Goal: Obtain resource: Download file/media

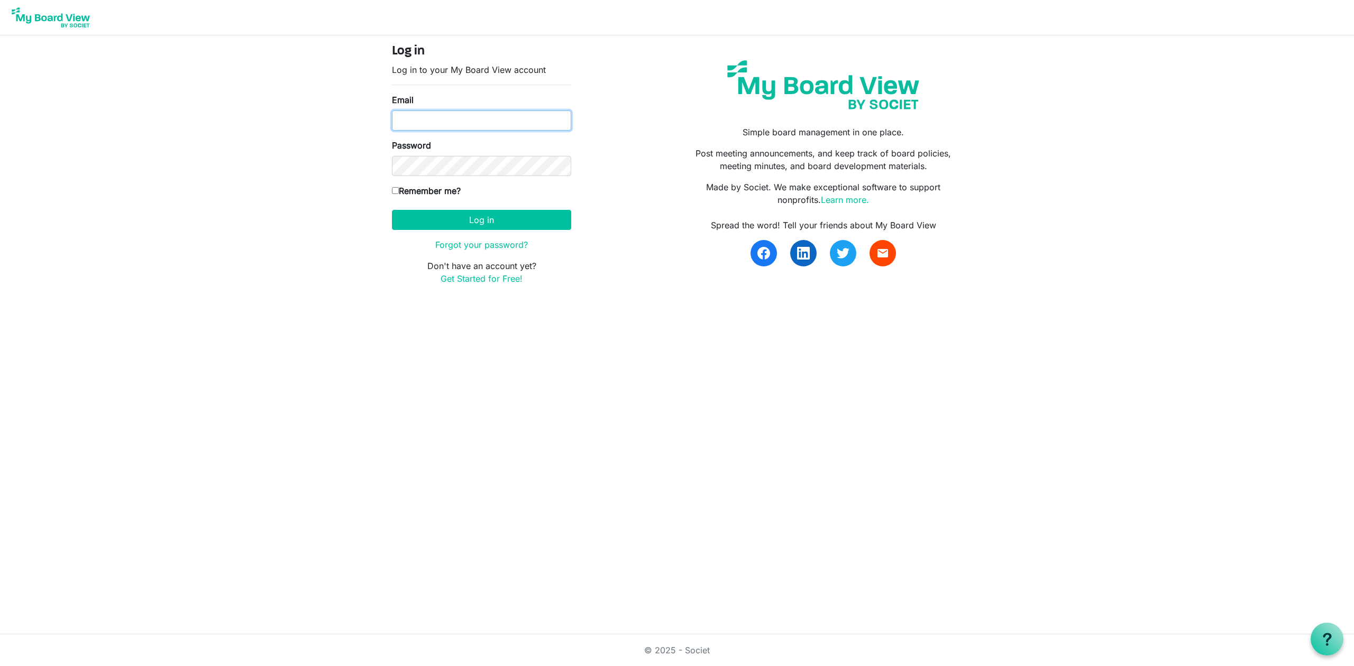
click at [421, 124] on input "Email" at bounding box center [481, 121] width 179 height 20
type input "mike@integralorg.ca"
click at [477, 214] on button "Log in" at bounding box center [481, 220] width 179 height 20
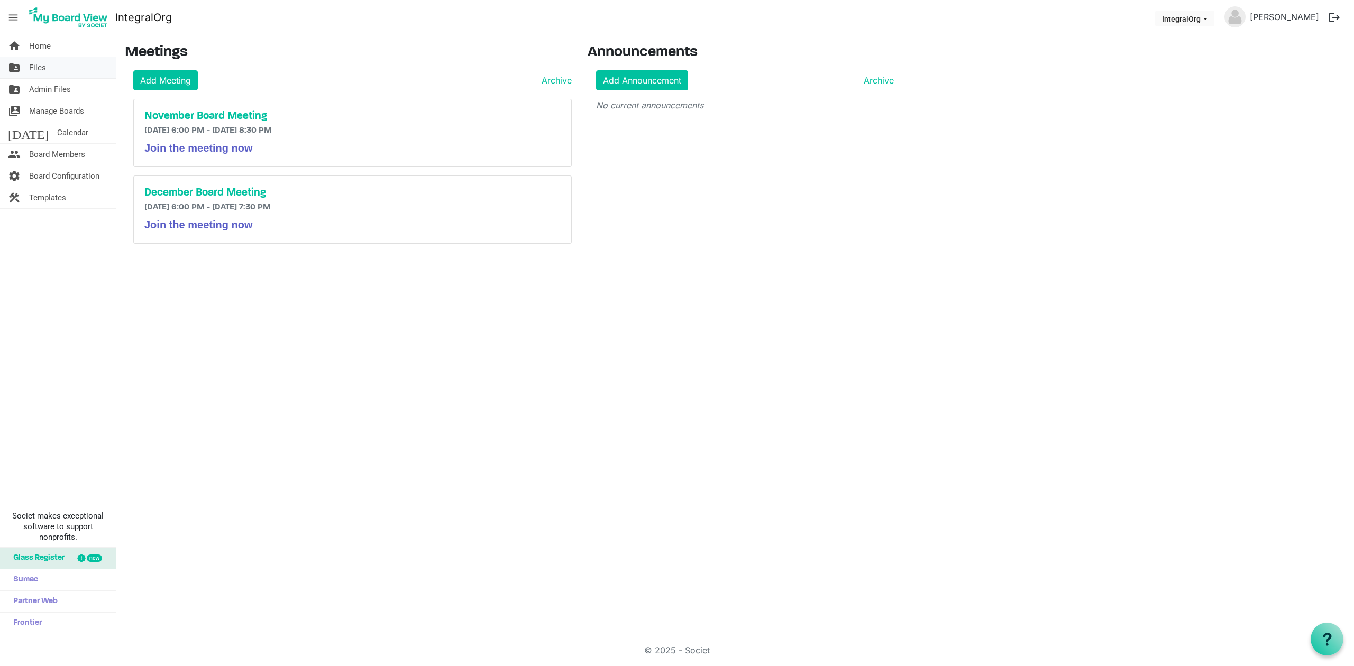
click at [31, 73] on span "Files" at bounding box center [37, 67] width 17 height 21
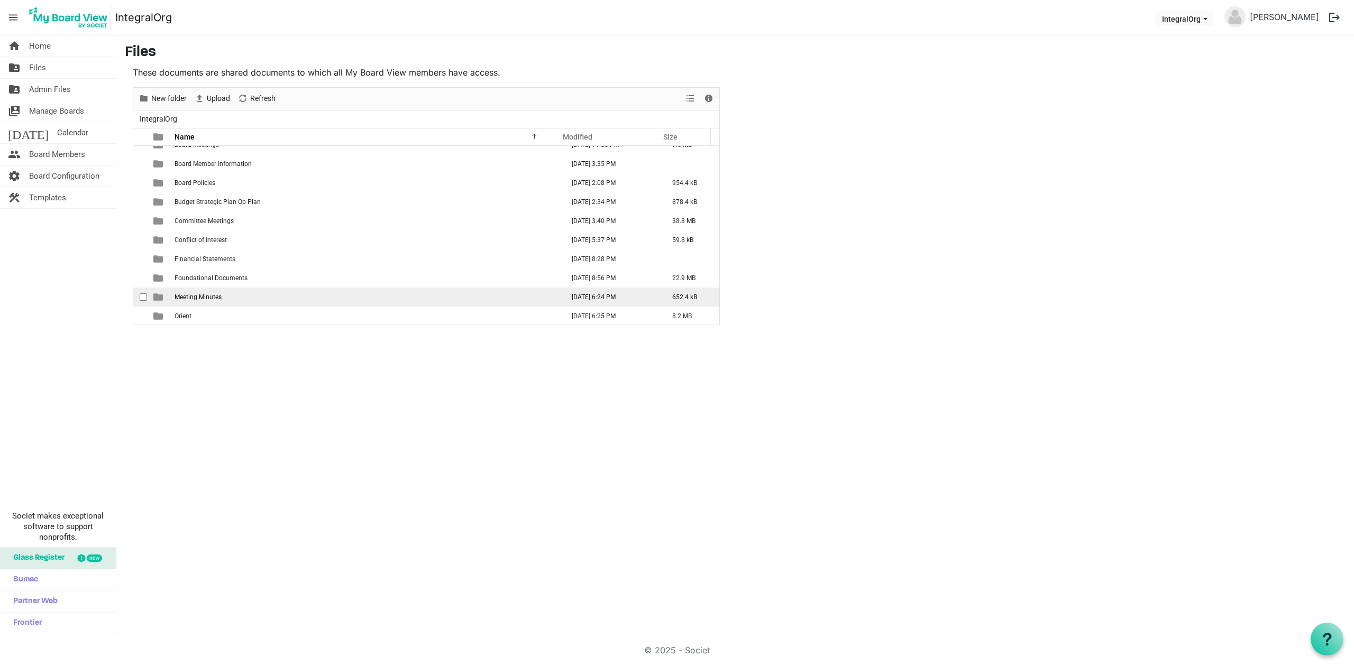
scroll to position [12, 0]
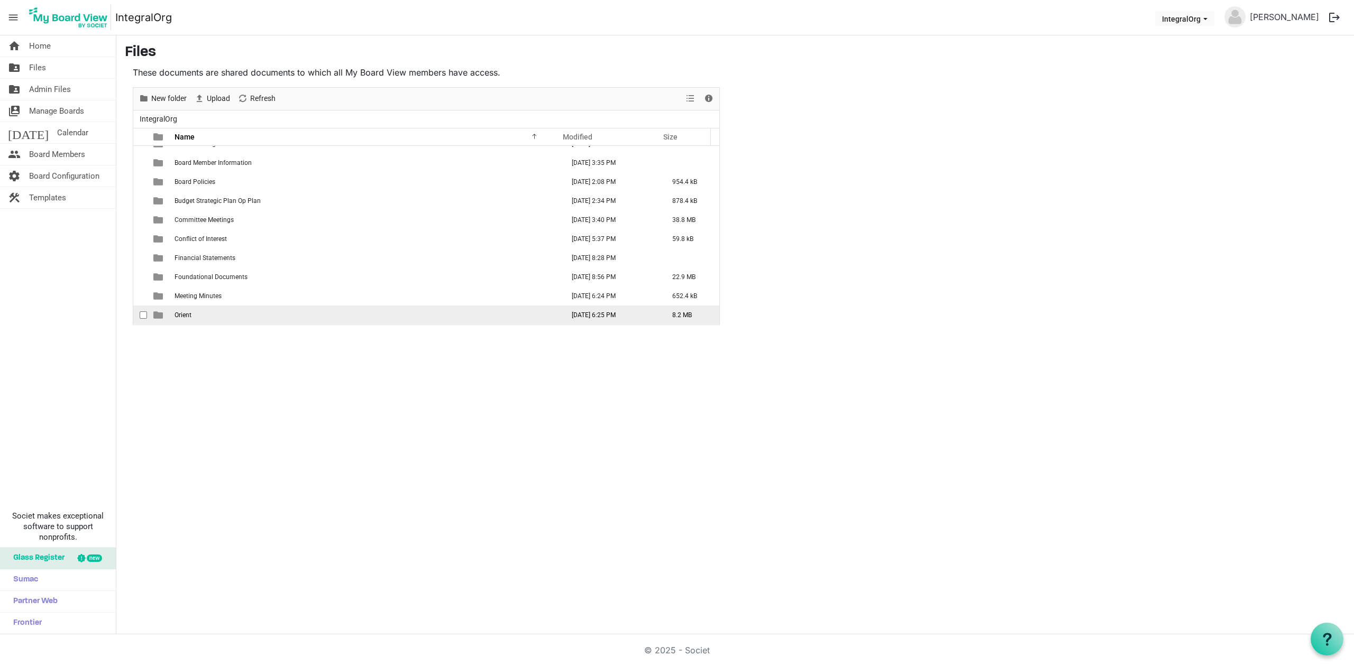
click at [199, 316] on td "Orient" at bounding box center [365, 315] width 389 height 19
click at [189, 316] on span "Orient" at bounding box center [182, 314] width 17 height 7
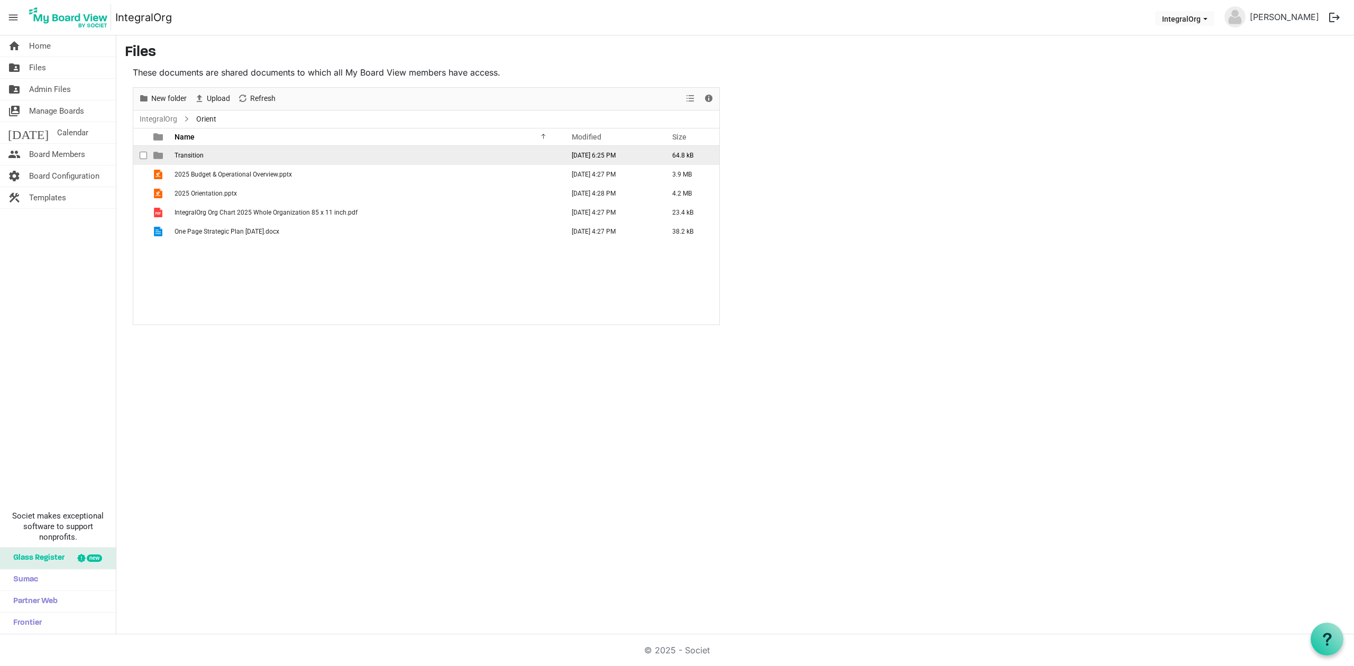
click at [189, 154] on span "Transition" at bounding box center [188, 155] width 29 height 7
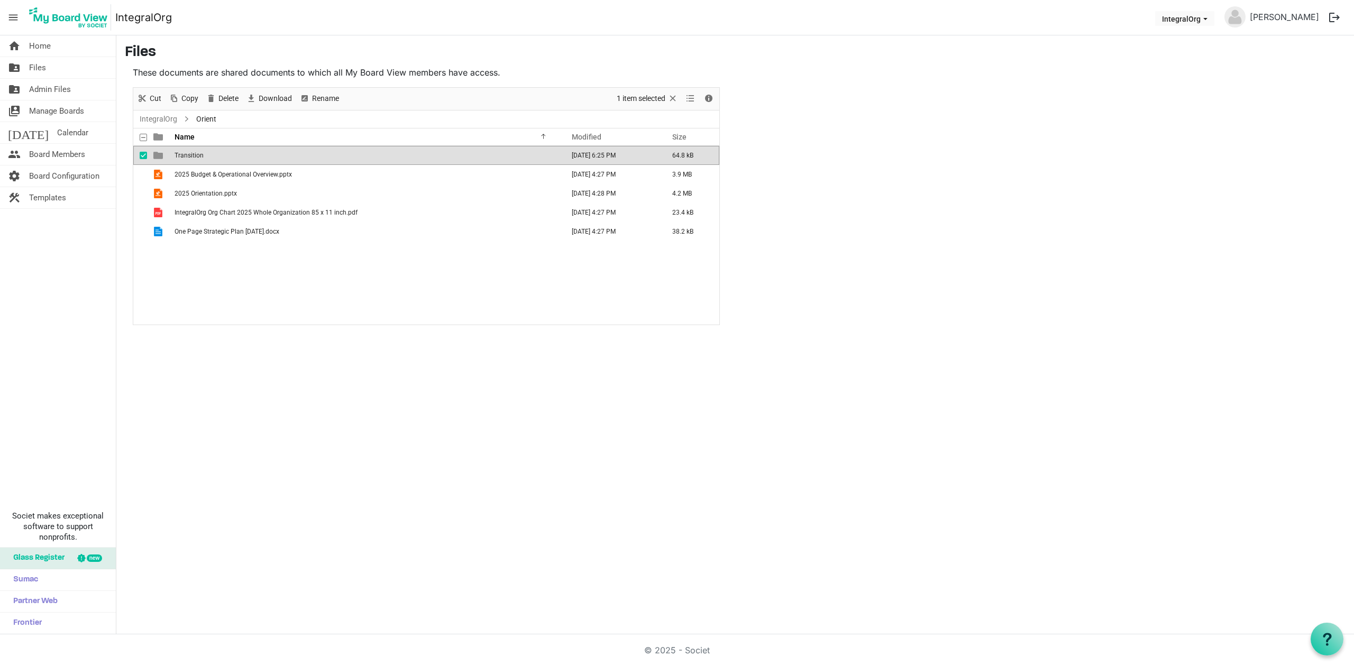
click at [189, 154] on span "Transition" at bounding box center [188, 155] width 29 height 7
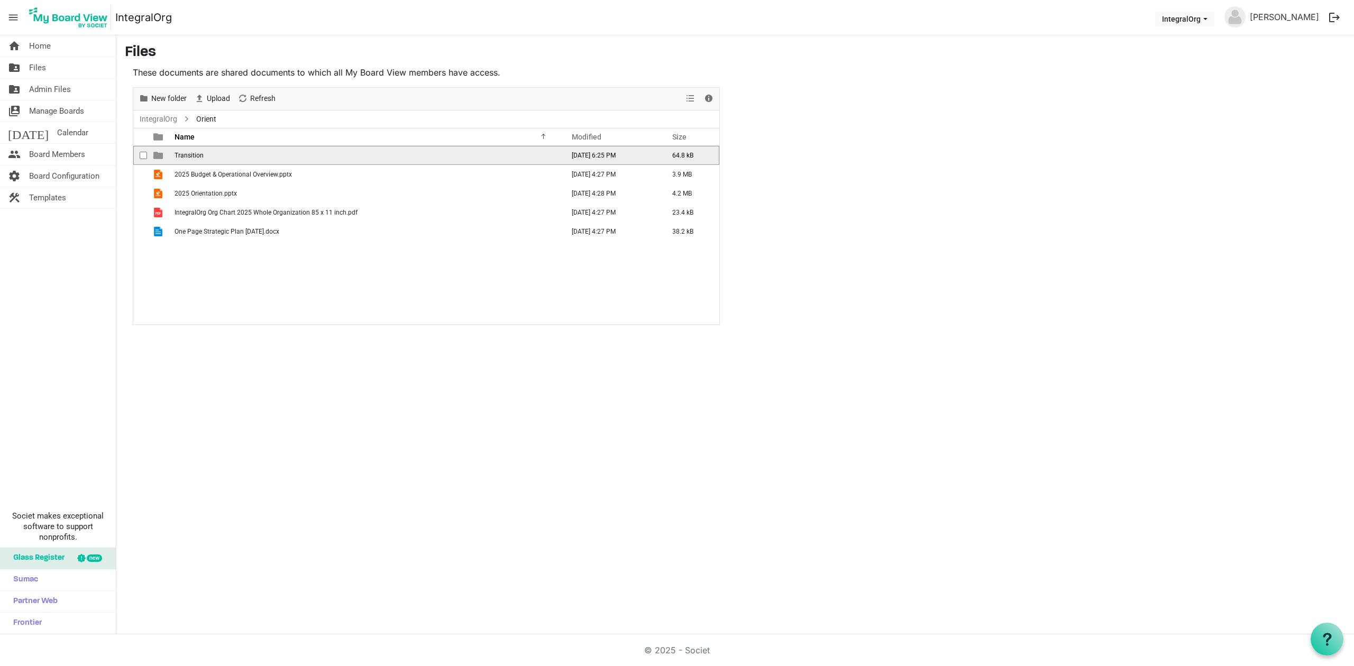
click at [189, 154] on span "Transition" at bounding box center [188, 155] width 29 height 7
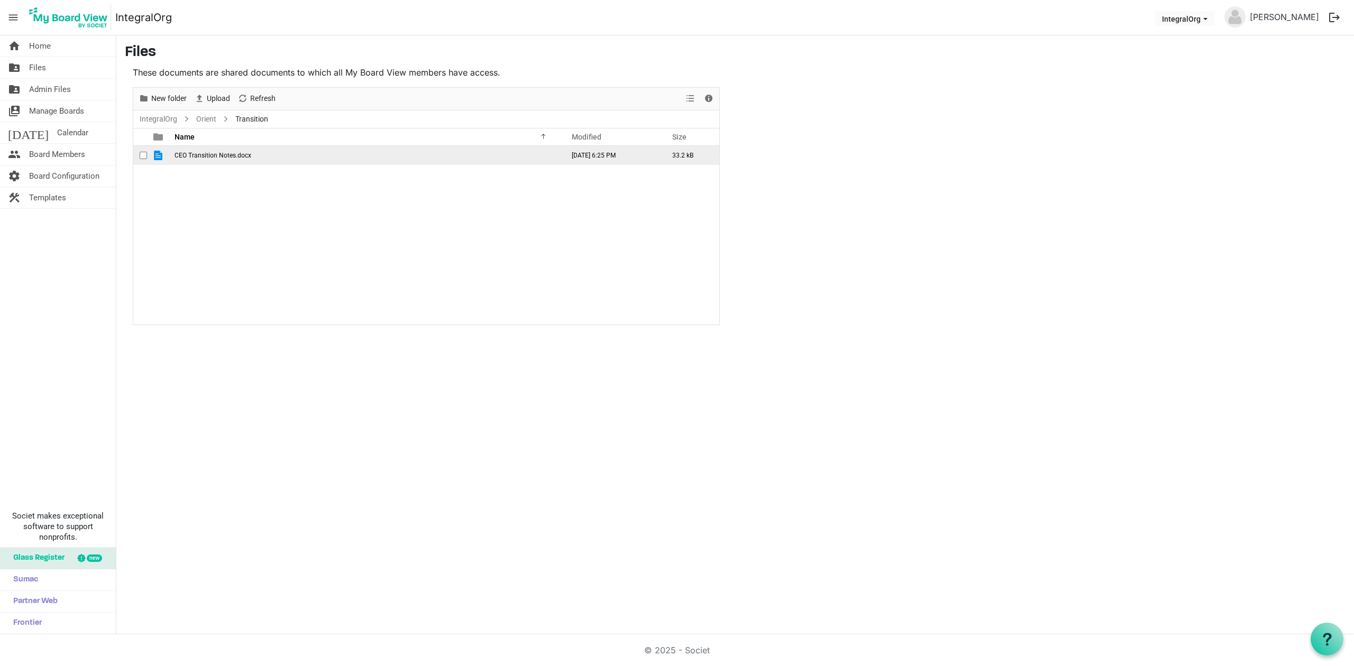
click at [189, 154] on span "CEO Transition Notes.docx" at bounding box center [212, 155] width 77 height 7
